Goal: Information Seeking & Learning: Learn about a topic

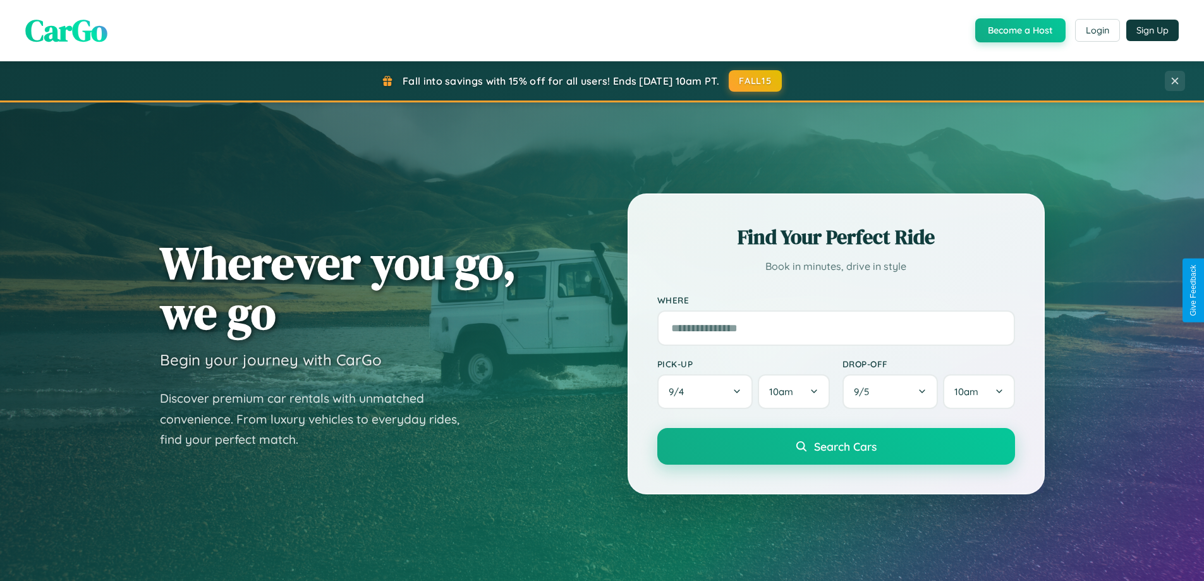
scroll to position [2432, 0]
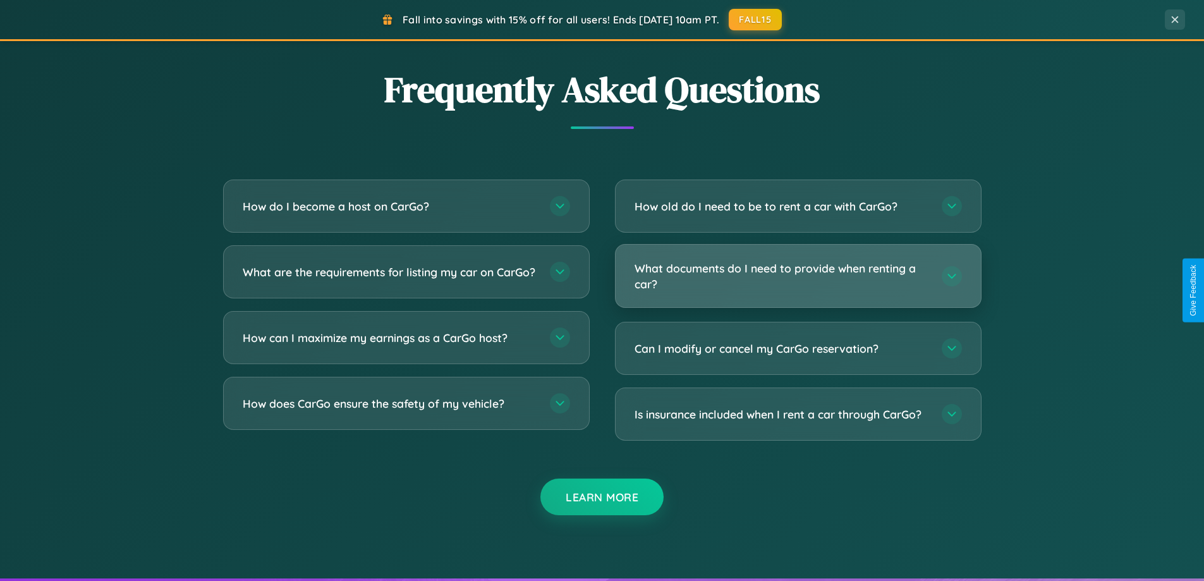
click at [798, 276] on h3 "What documents do I need to provide when renting a car?" at bounding box center [782, 275] width 295 height 31
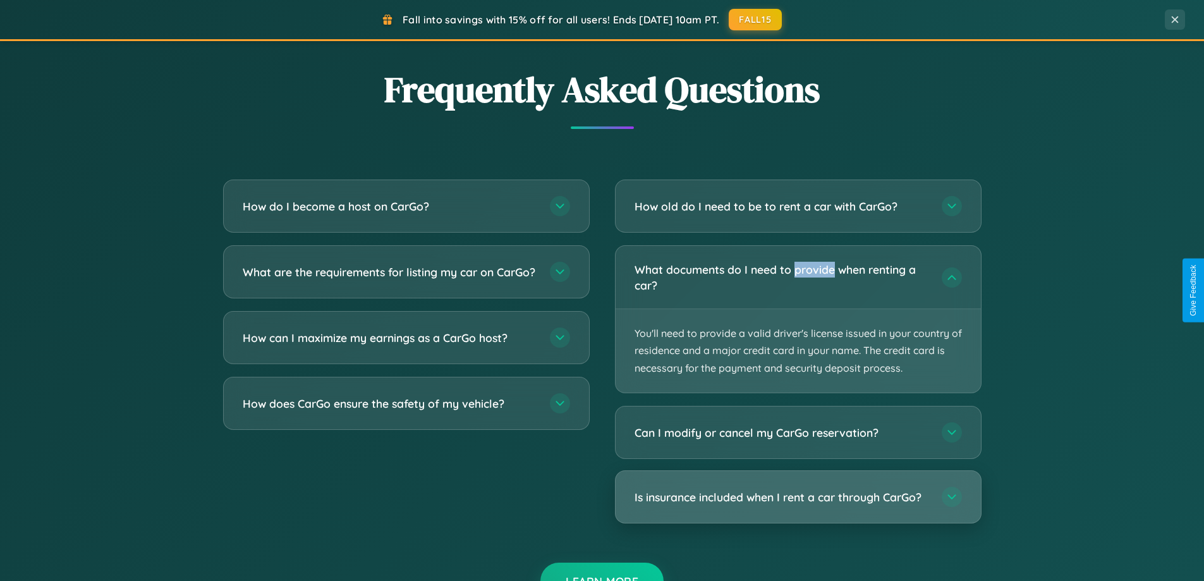
click at [798, 497] on h3 "Is insurance included when I rent a car through CarGo?" at bounding box center [782, 497] width 295 height 16
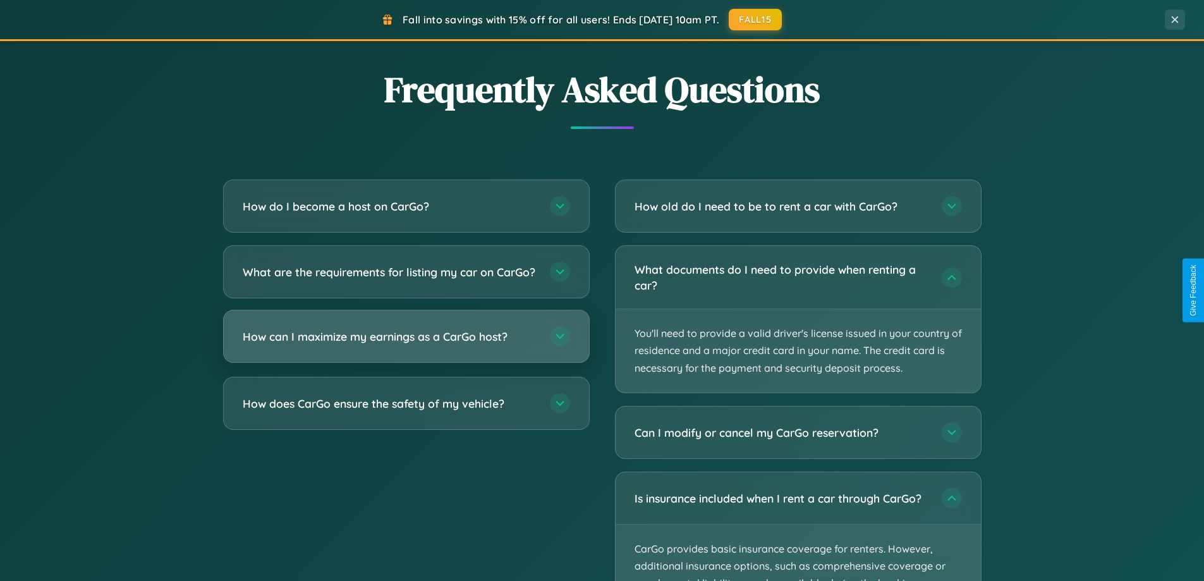
click at [406, 344] on h3 "How can I maximize my earnings as a CarGo host?" at bounding box center [390, 337] width 295 height 16
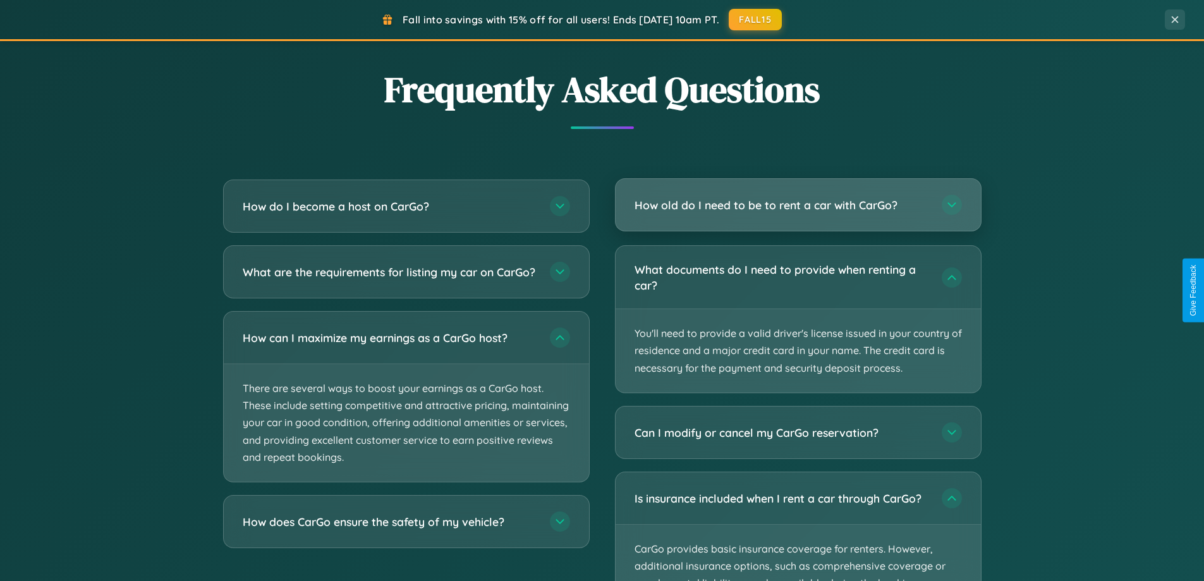
click at [798, 206] on h3 "How old do I need to be to rent a car with CarGo?" at bounding box center [782, 205] width 295 height 16
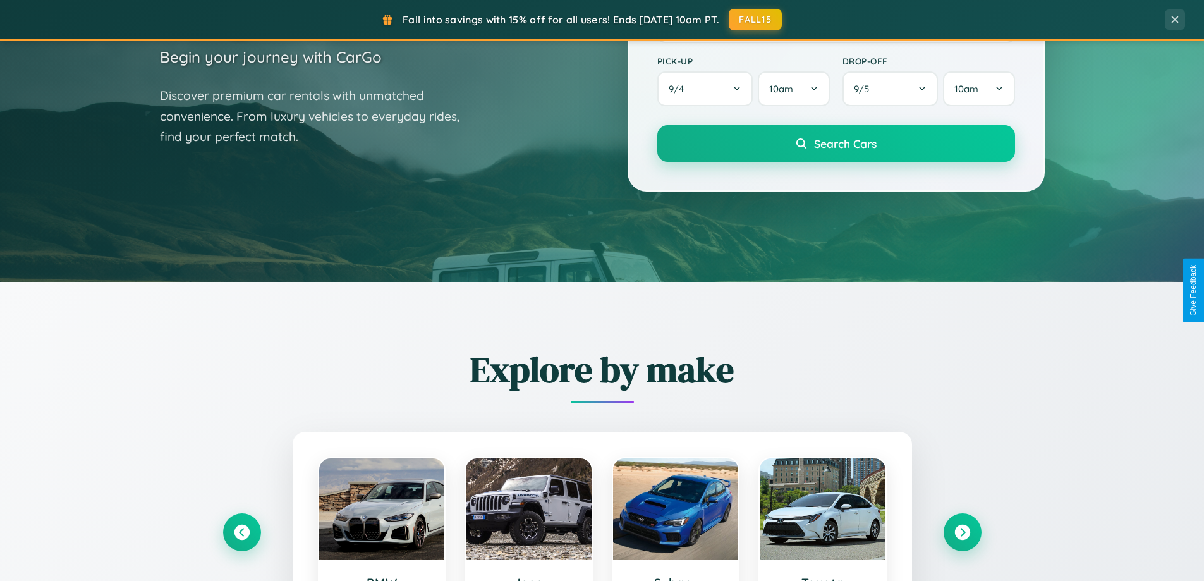
scroll to position [0, 0]
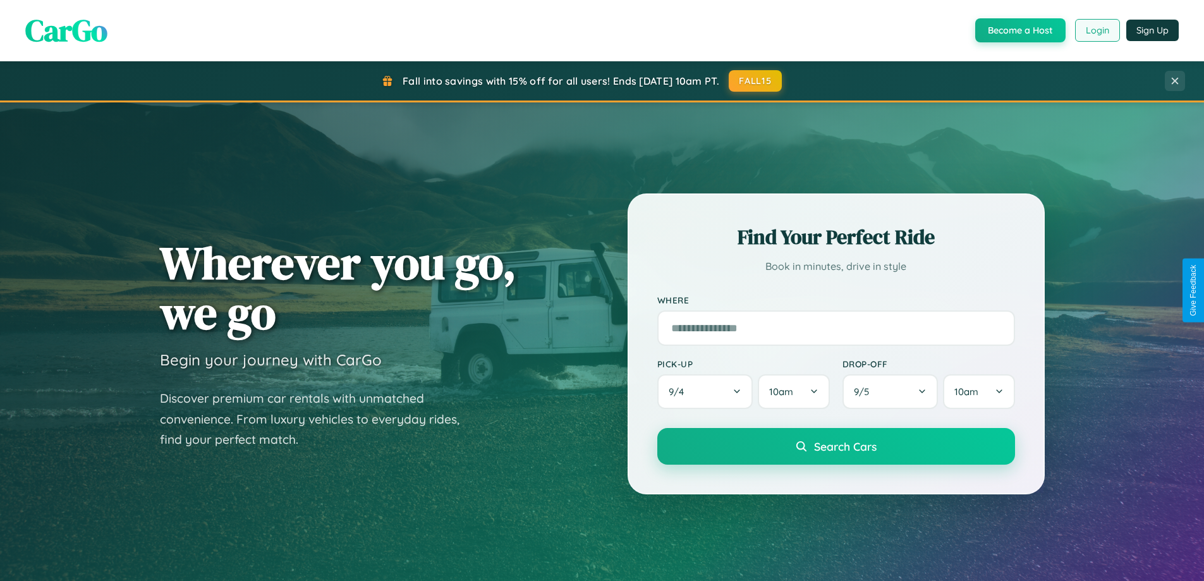
click at [1097, 30] on button "Login" at bounding box center [1097, 30] width 45 height 23
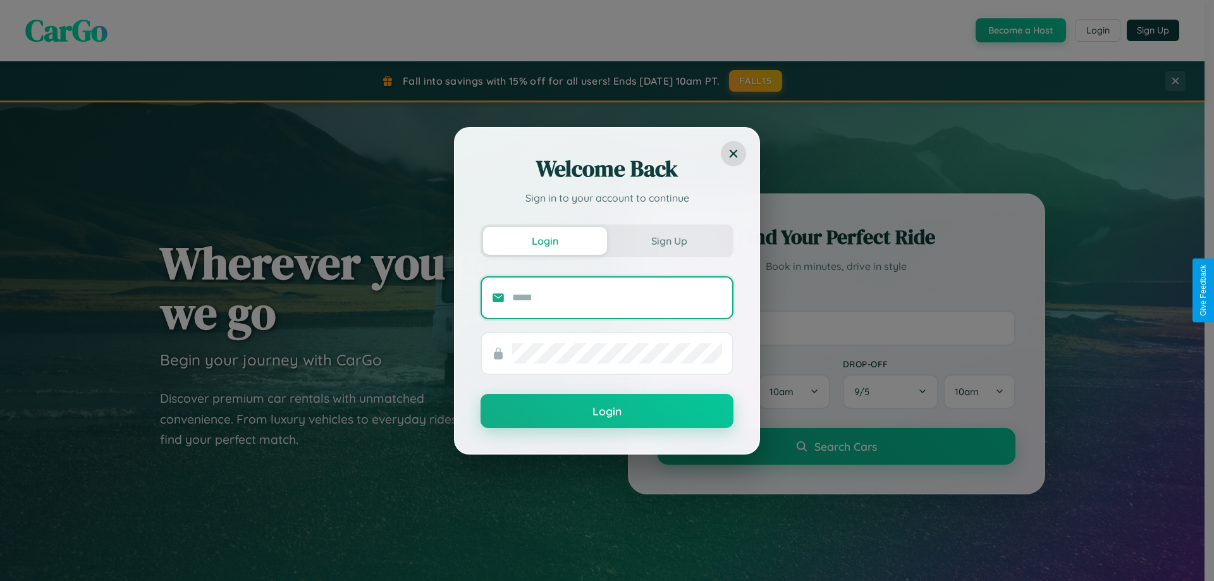
click at [617, 297] on input "text" at bounding box center [617, 298] width 210 height 20
type input "**********"
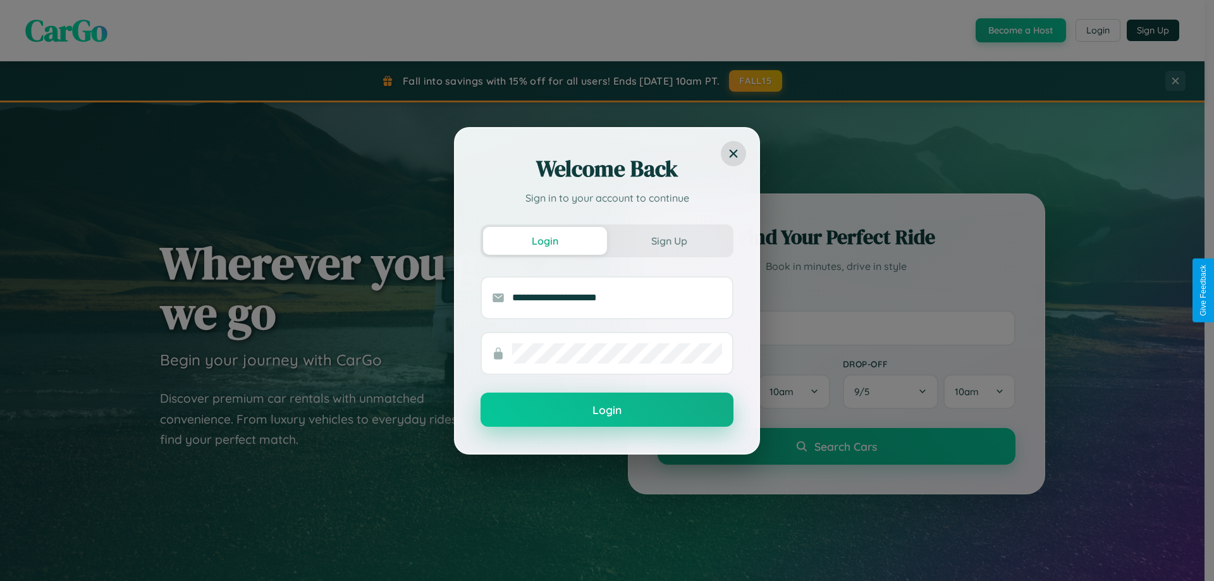
click at [607, 410] on button "Login" at bounding box center [606, 410] width 253 height 34
